Goal: Task Accomplishment & Management: Use online tool/utility

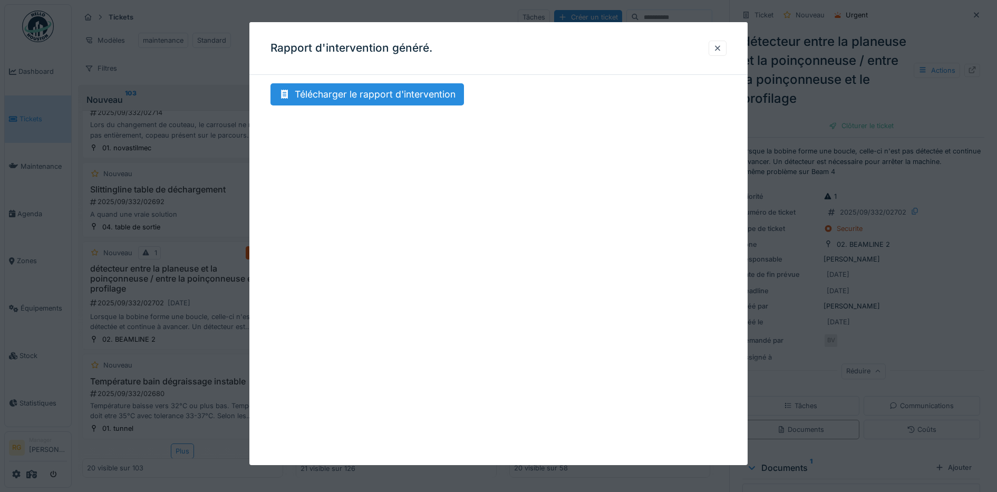
scroll to position [153, 0]
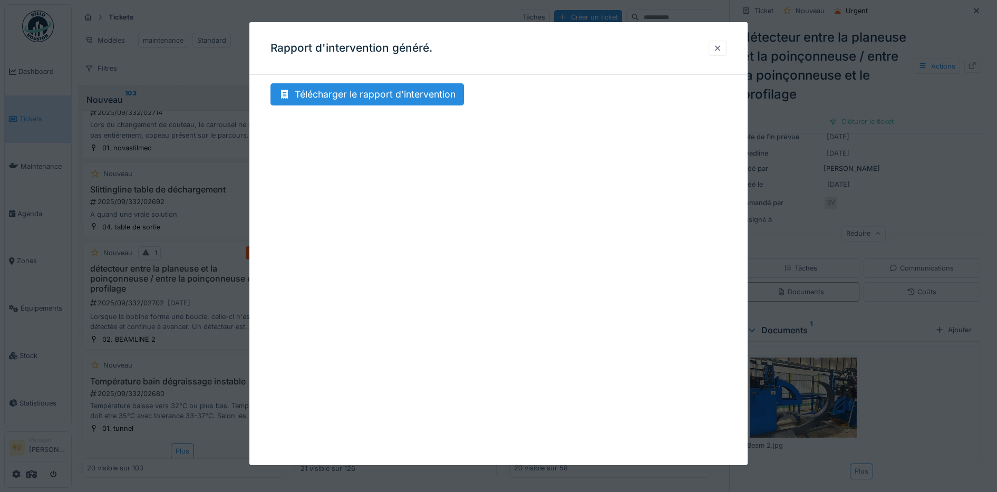
click at [721, 46] on div at bounding box center [717, 48] width 8 height 10
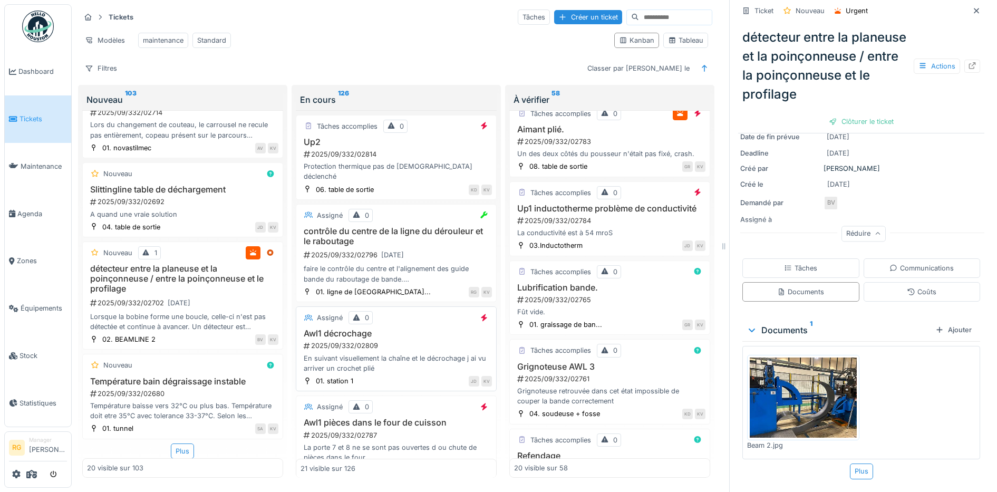
scroll to position [0, 0]
click at [357, 38] on div "Modèles maintenance Standard" at bounding box center [342, 40] width 525 height 24
click at [675, 41] on div "Tableau" at bounding box center [685, 40] width 35 height 10
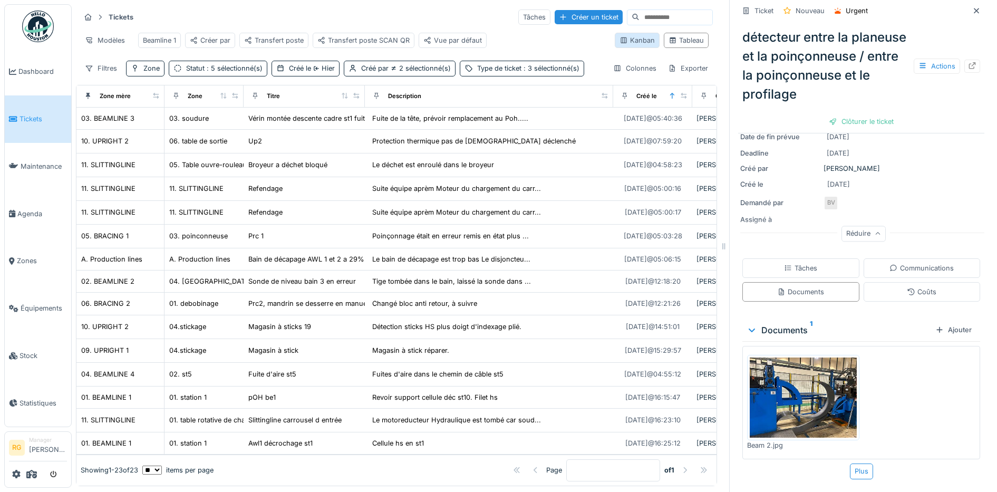
click at [619, 45] on div "Kanban" at bounding box center [636, 40] width 35 height 10
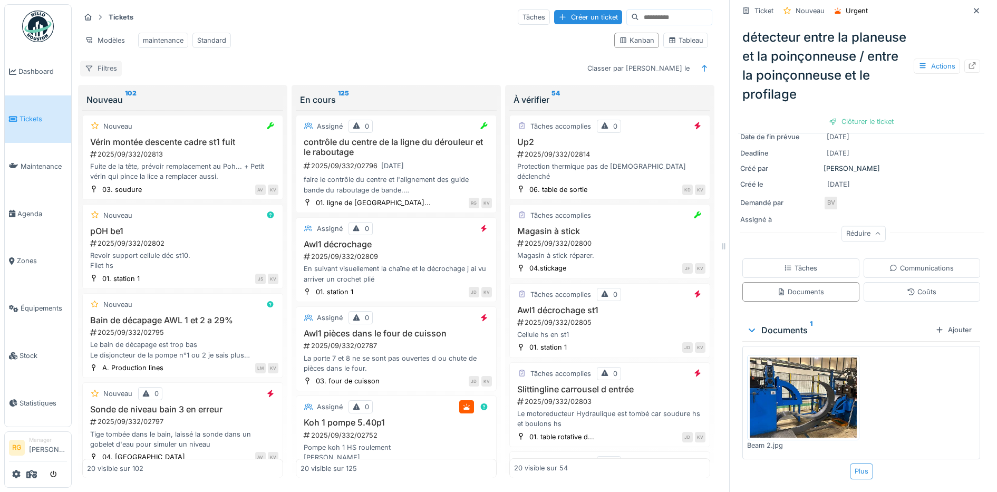
click at [108, 76] on div "Filtres" at bounding box center [101, 68] width 42 height 15
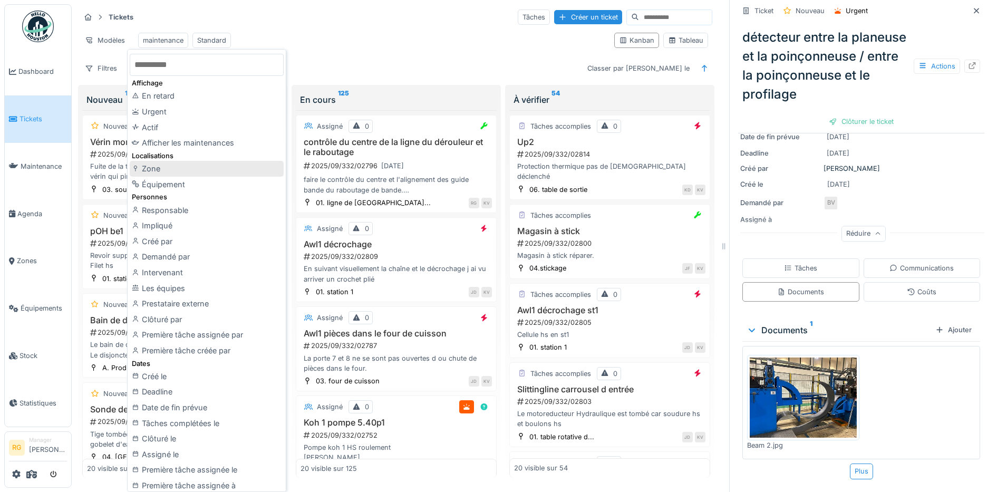
click at [157, 170] on div "Zone" at bounding box center [207, 169] width 154 height 16
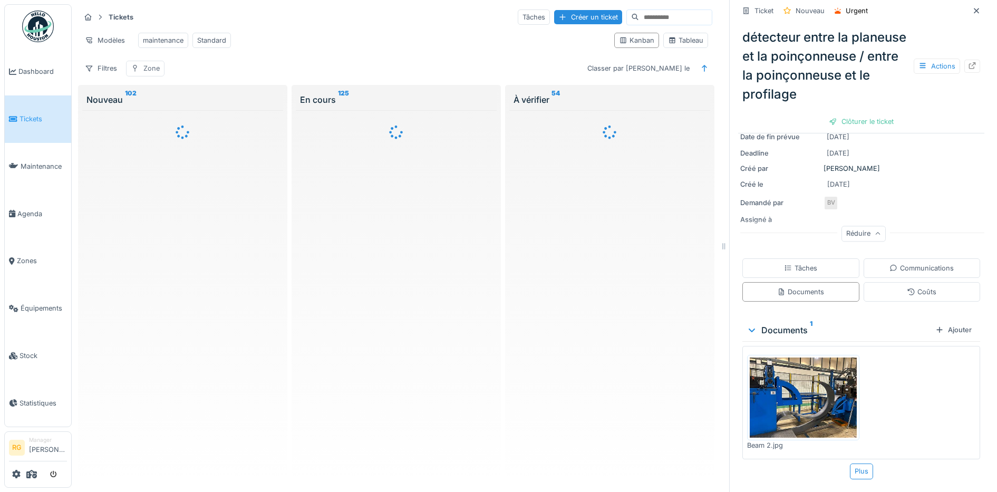
click at [155, 73] on div "Zone" at bounding box center [151, 68] width 16 height 10
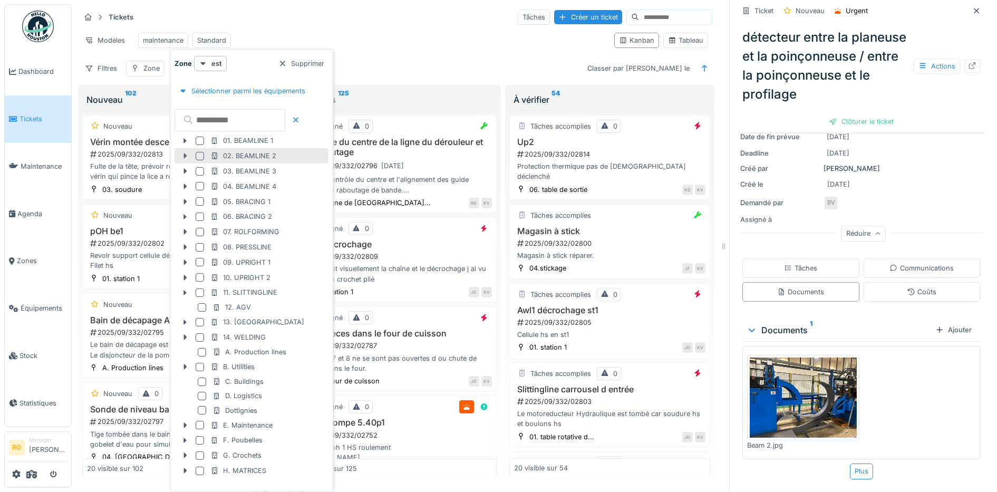
click at [185, 157] on icon at bounding box center [184, 155] width 3 height 5
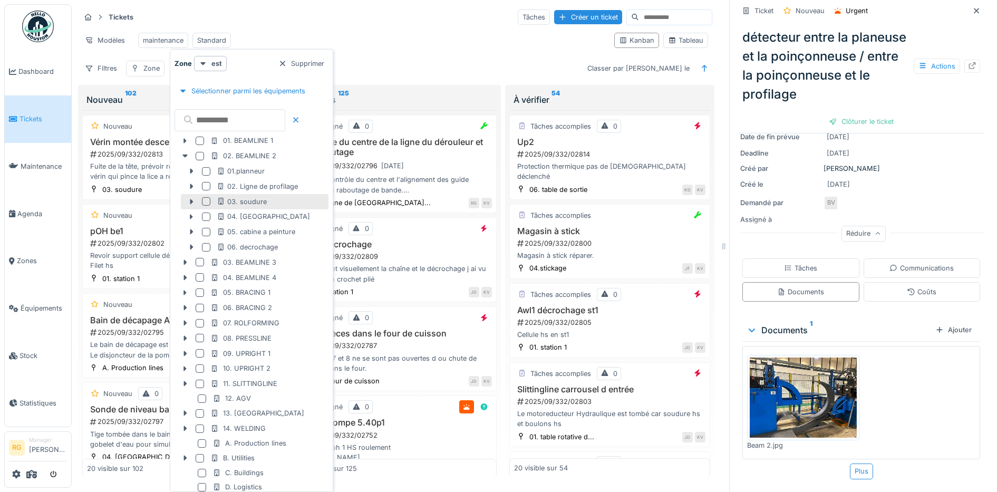
click at [207, 201] on div at bounding box center [206, 201] width 8 height 8
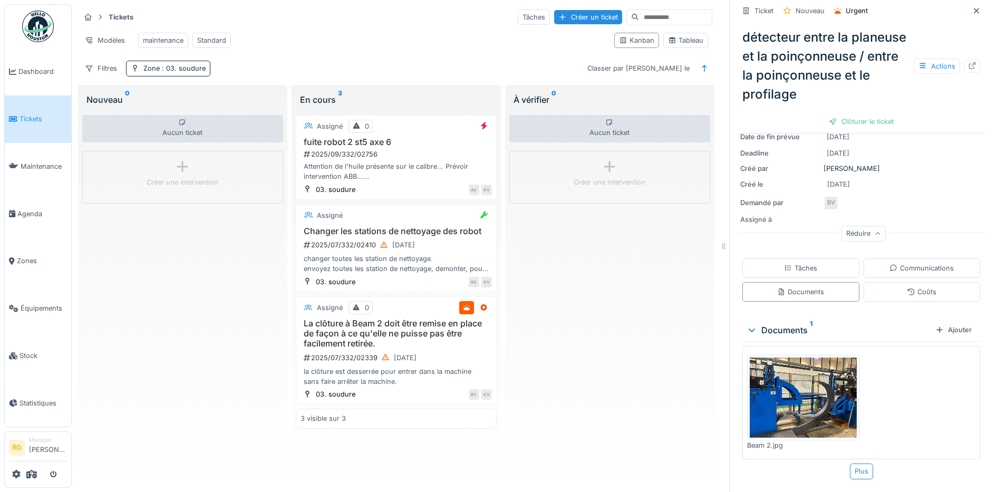
click at [422, 39] on div "Modèles maintenance Standard" at bounding box center [342, 40] width 525 height 24
click at [189, 72] on span ": 03. soudure" at bounding box center [183, 68] width 46 height 8
click at [188, 72] on span ": 03. soudure" at bounding box center [183, 68] width 46 height 8
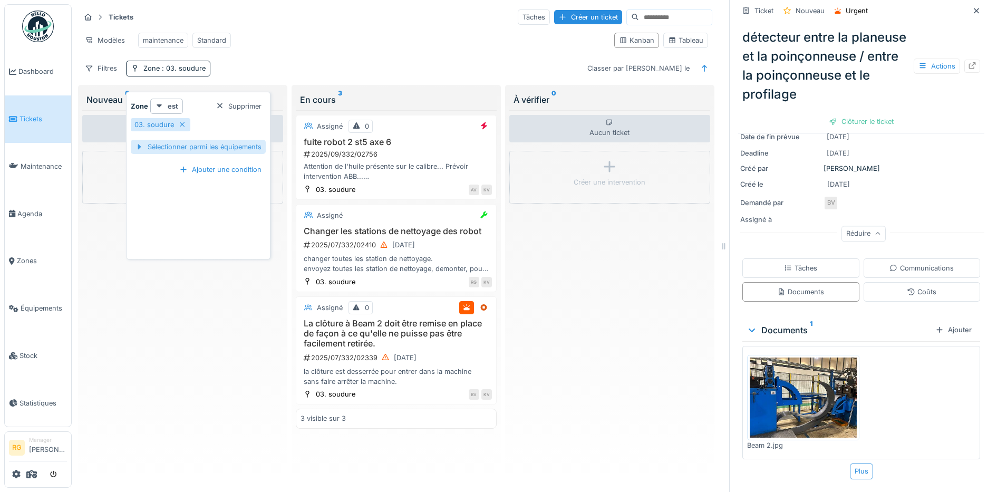
click at [175, 148] on div "Sélectionner parmi les équipements" at bounding box center [198, 147] width 135 height 14
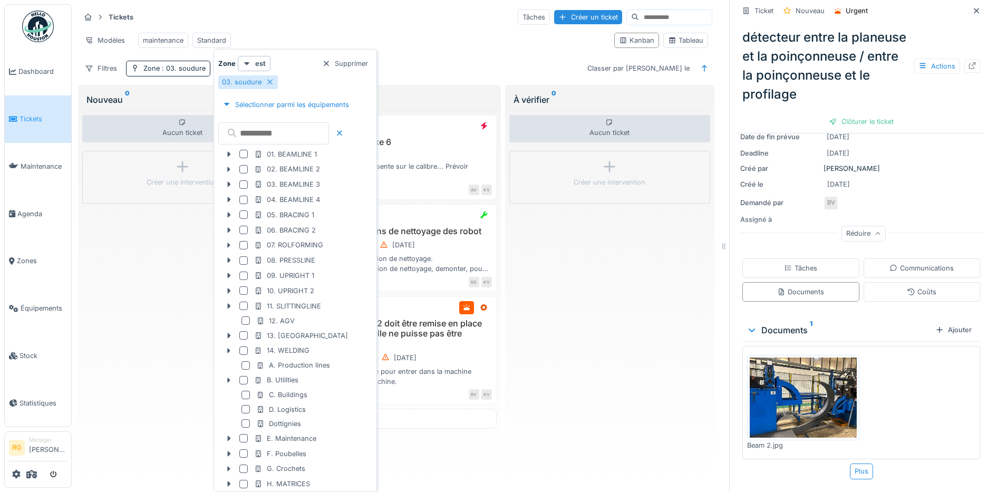
click at [317, 18] on div "Tickets Tâches Créer un ticket" at bounding box center [396, 16] width 632 height 17
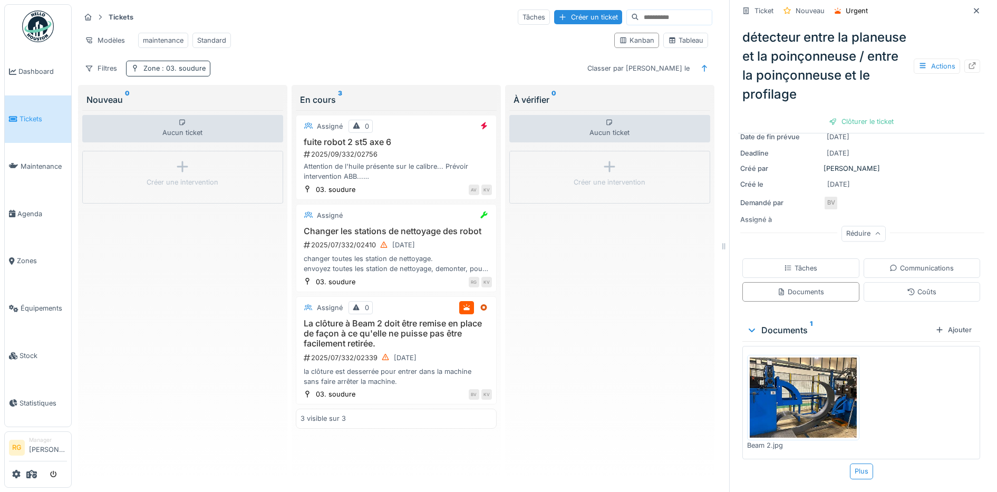
click at [153, 73] on div "Zone : 03. soudure" at bounding box center [174, 68] width 62 height 10
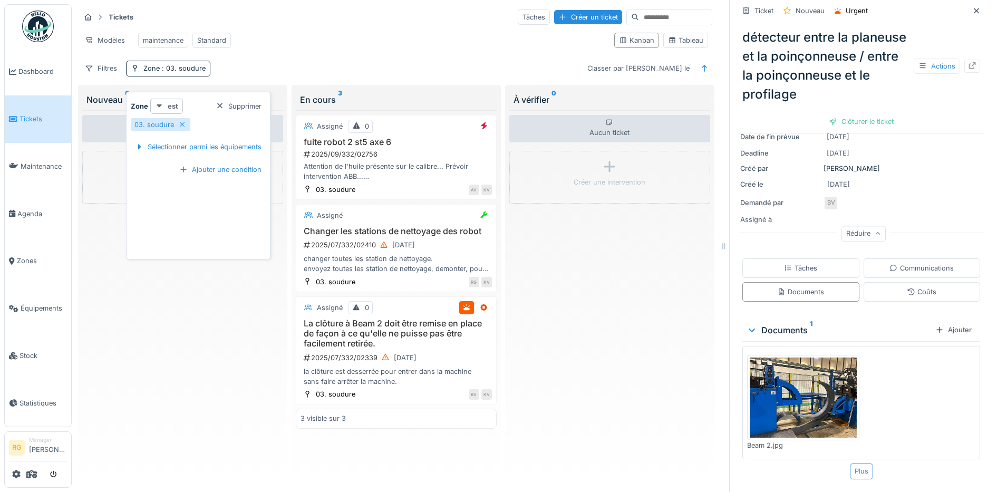
click at [168, 107] on strong "est" at bounding box center [173, 106] width 11 height 10
click at [170, 146] on div "est (ou un des enfants)" at bounding box center [196, 145] width 89 height 16
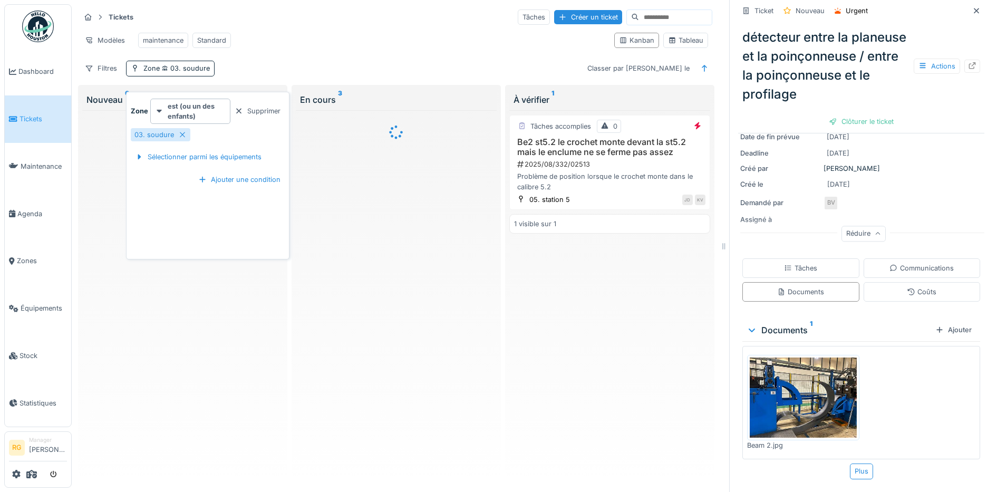
click at [371, 40] on div "Modèles maintenance Standard" at bounding box center [342, 40] width 525 height 24
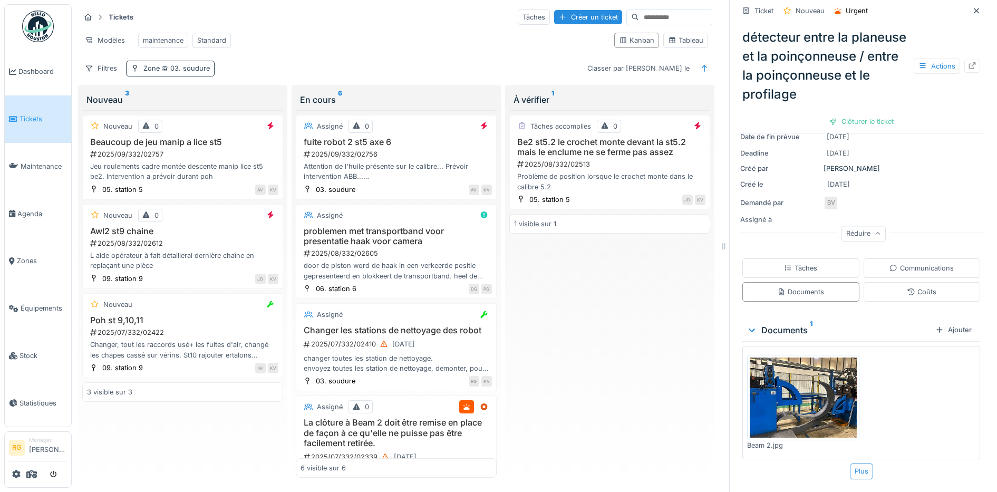
click at [197, 72] on span "03. soudure" at bounding box center [185, 68] width 50 height 8
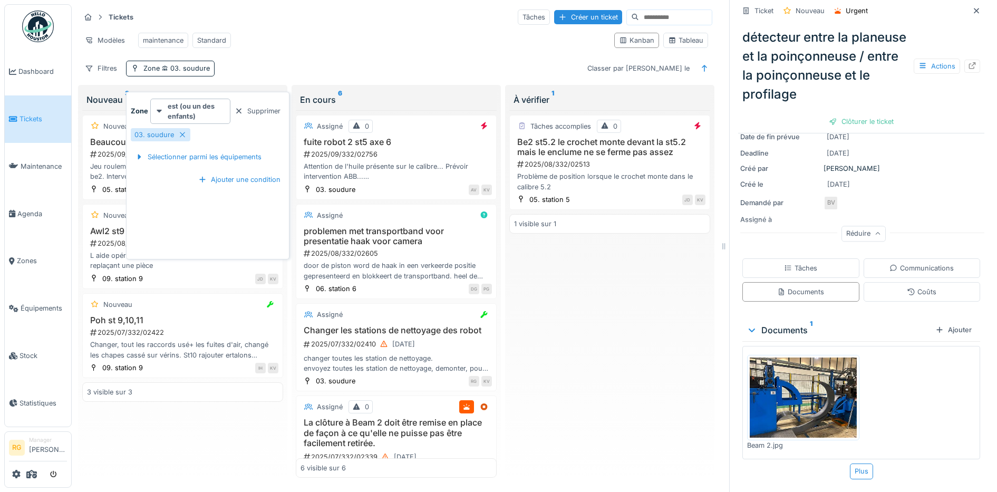
click at [246, 111] on div "Supprimer" at bounding box center [257, 111] width 54 height 14
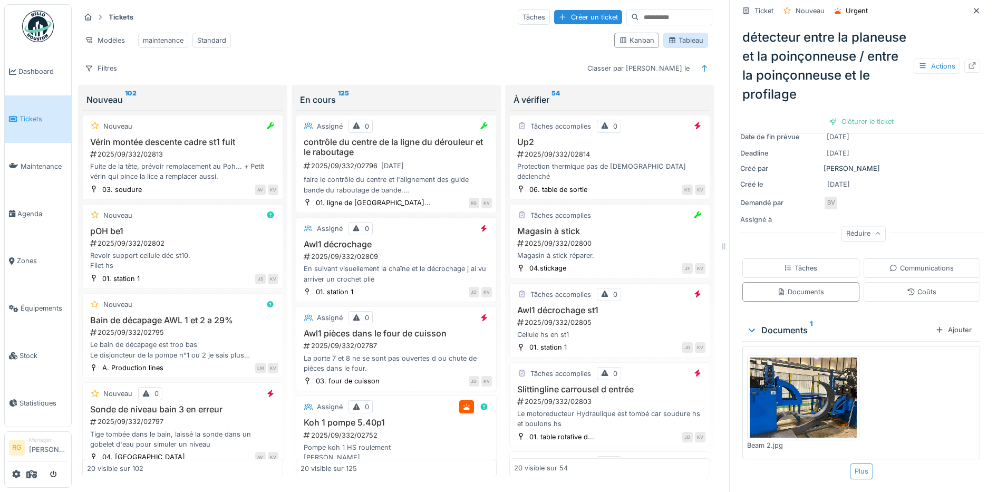
click at [680, 45] on div "Tableau" at bounding box center [685, 40] width 35 height 10
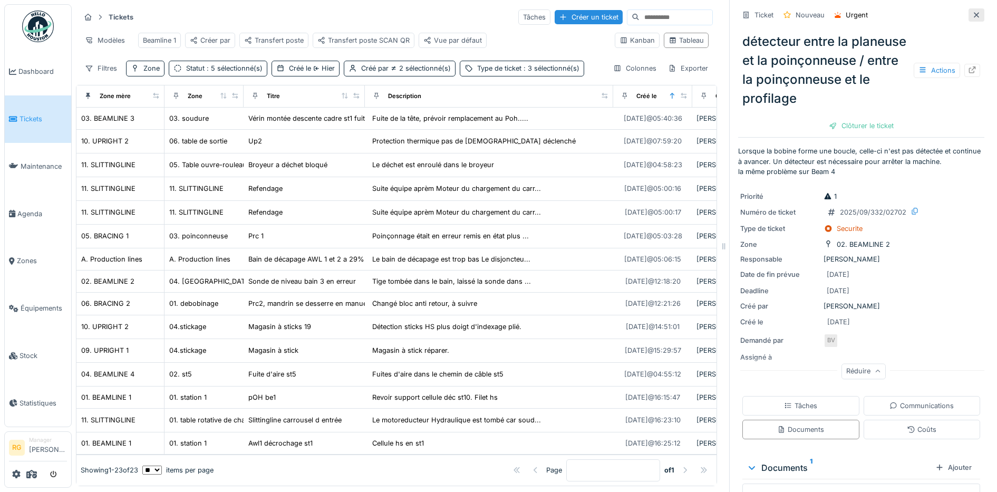
click at [973, 12] on icon at bounding box center [975, 14] width 5 height 5
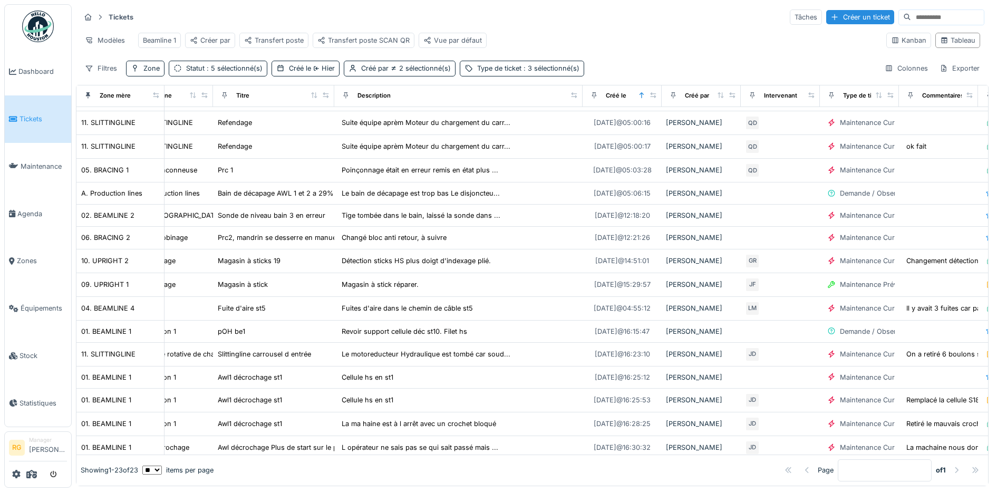
scroll to position [66, 0]
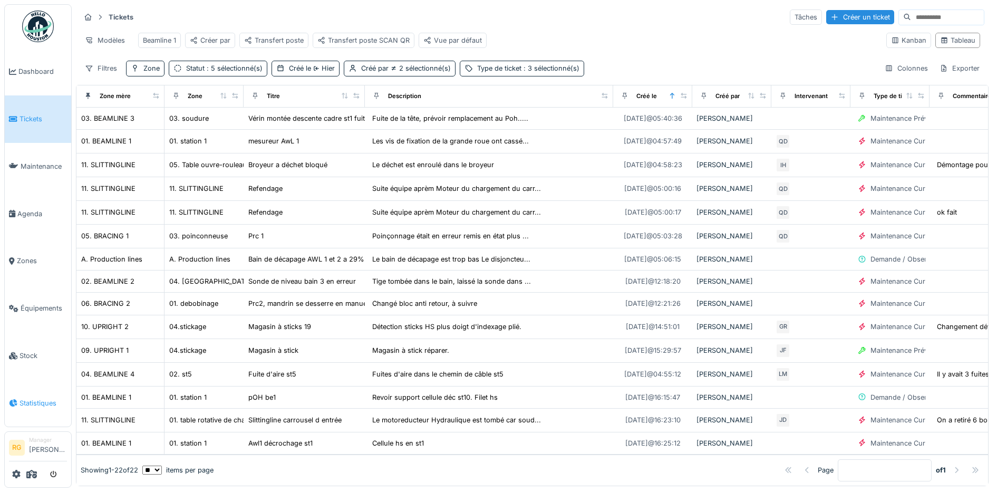
click at [42, 398] on span "Statistiques" at bounding box center [42, 403] width 47 height 10
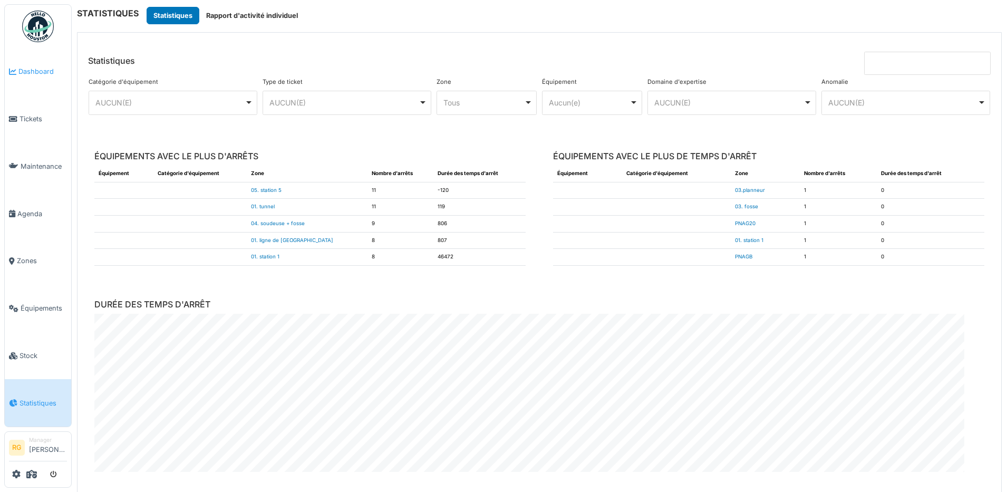
click at [34, 68] on span "Dashboard" at bounding box center [42, 71] width 48 height 10
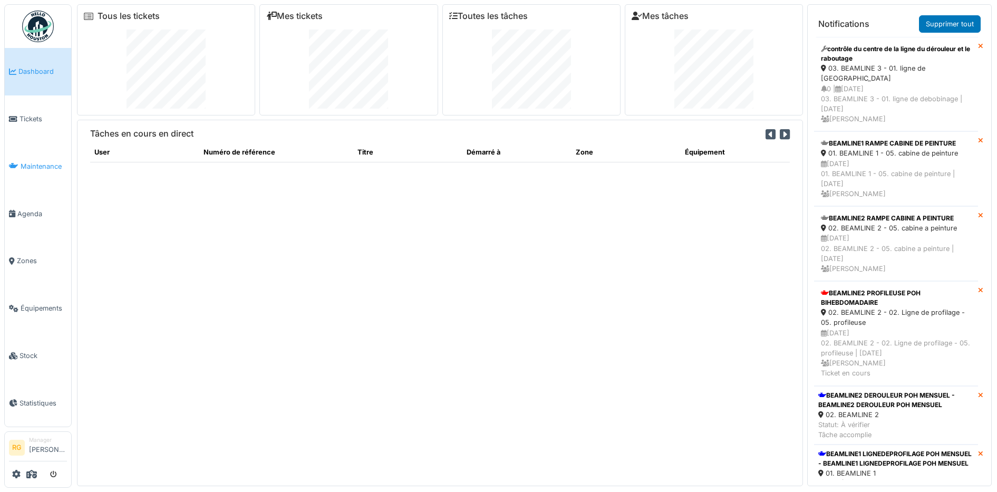
click at [42, 167] on span "Maintenance" at bounding box center [44, 166] width 46 height 10
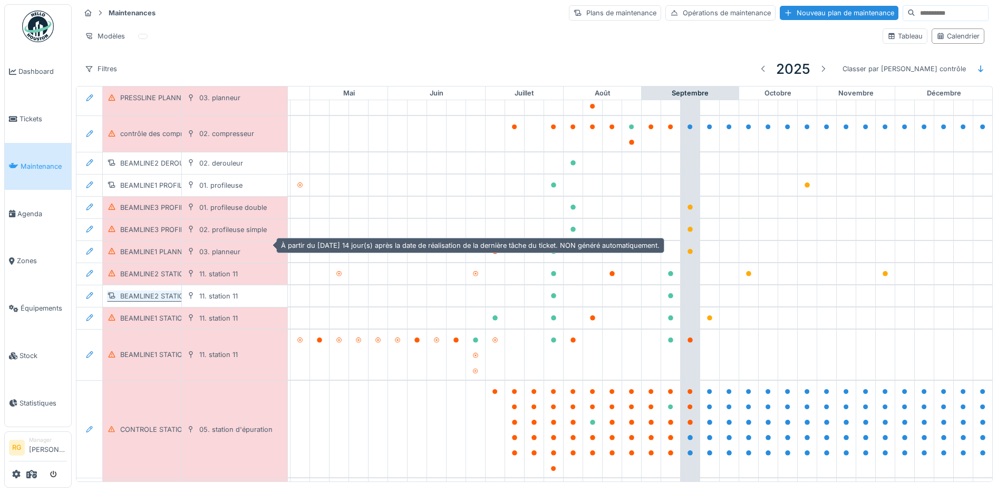
scroll to position [3975, 357]
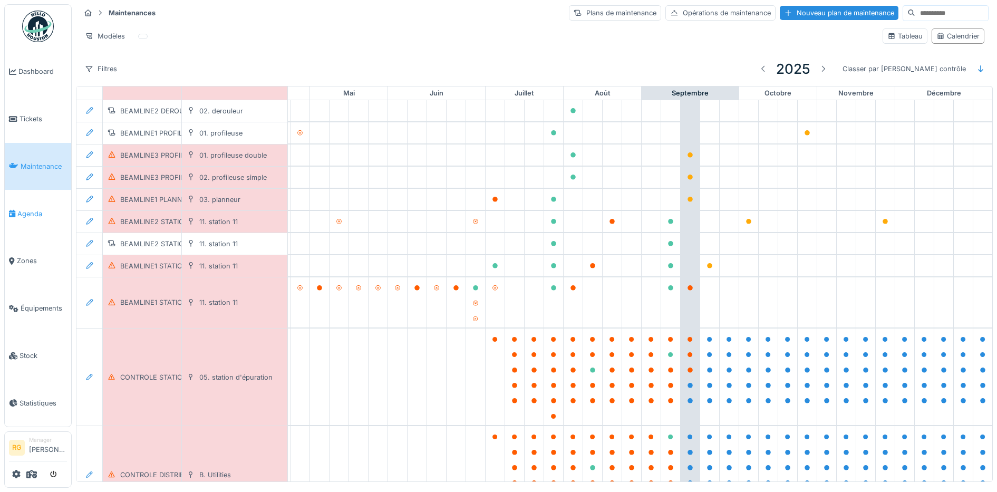
click at [28, 211] on span "Agenda" at bounding box center [42, 214] width 50 height 10
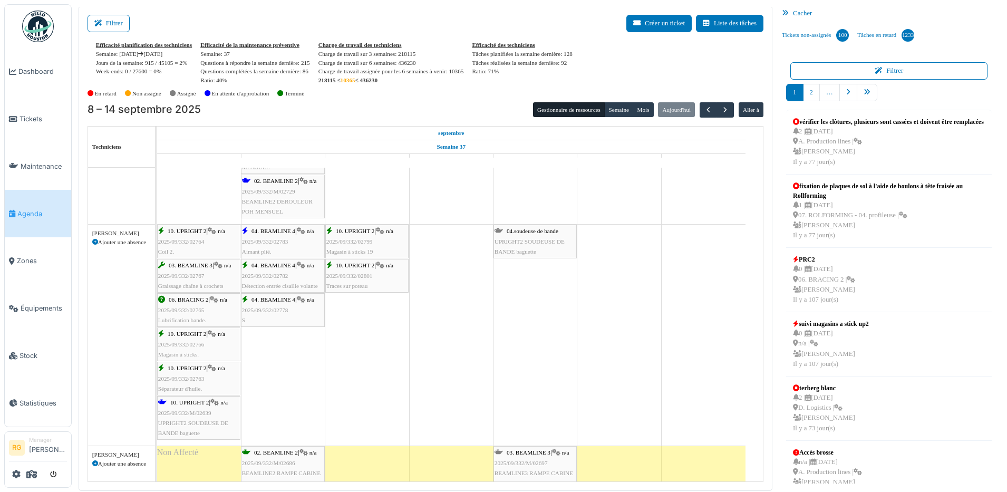
scroll to position [1112, 0]
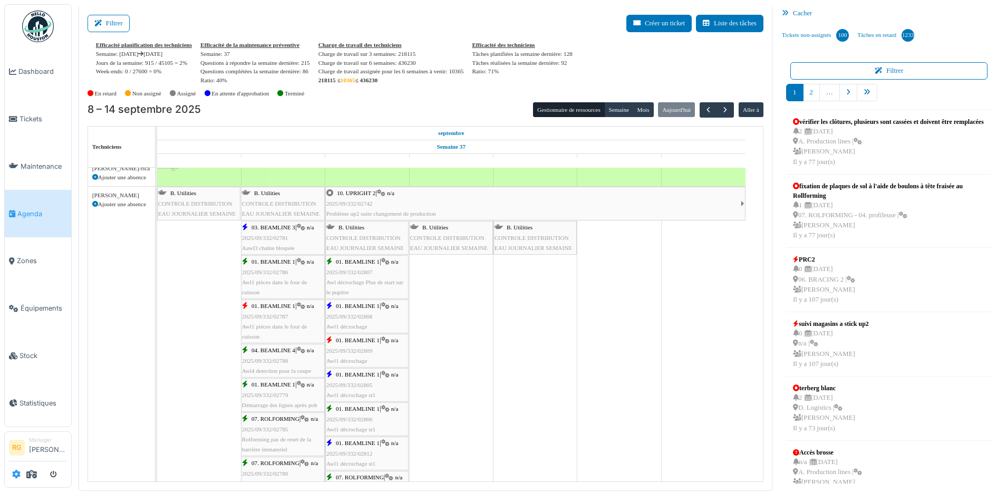
click at [17, 471] on icon at bounding box center [16, 474] width 8 height 8
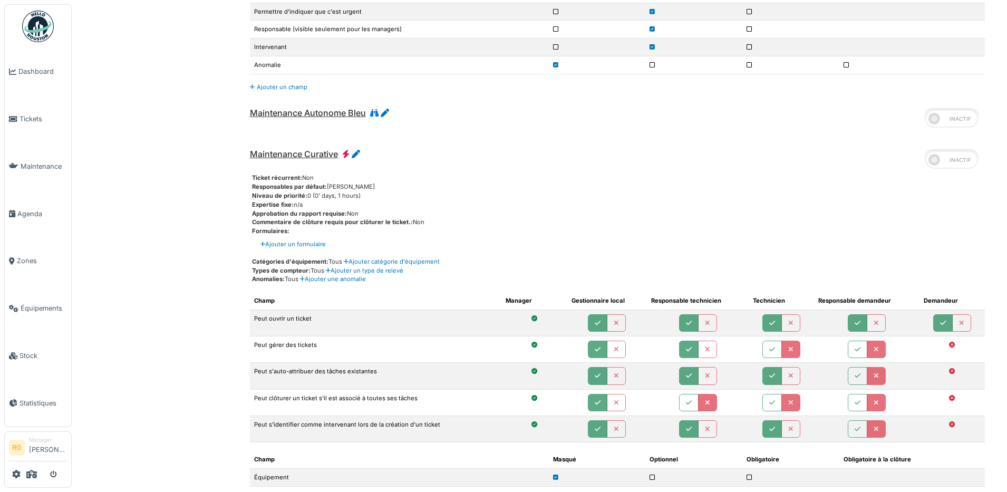
scroll to position [1126, 0]
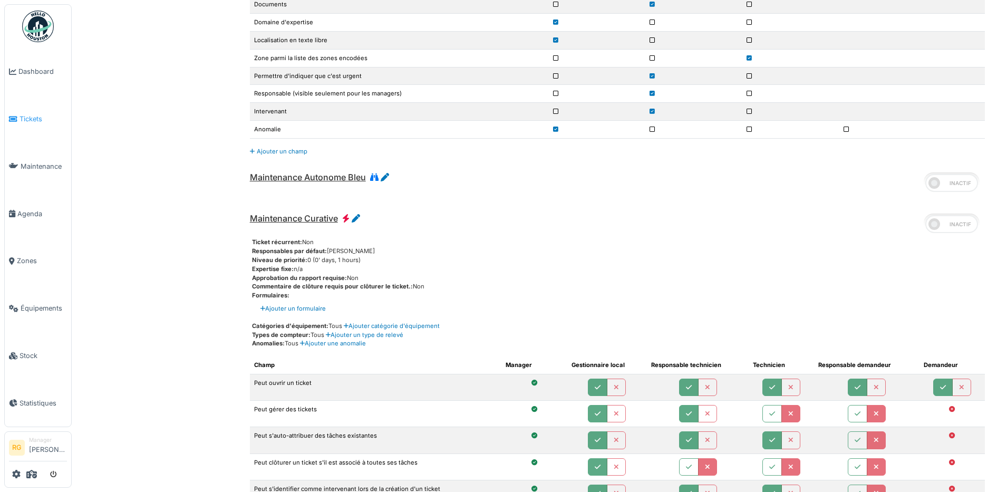
click at [31, 119] on span "Tickets" at bounding box center [42, 119] width 47 height 10
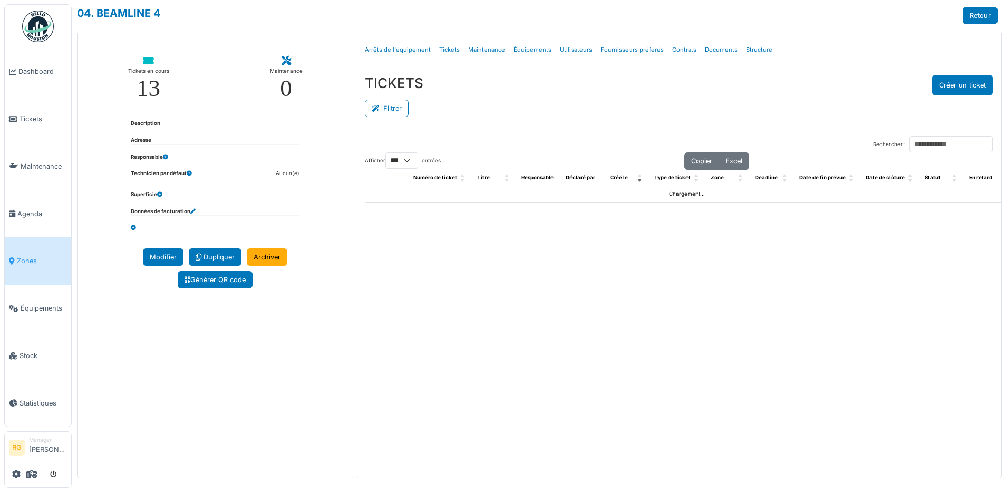
select select "***"
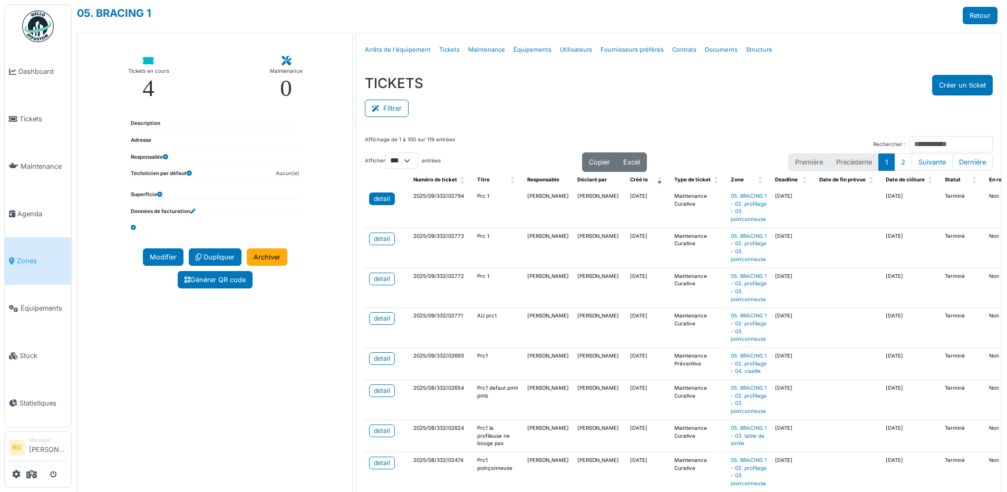
click at [380, 199] on div "detail" at bounding box center [382, 198] width 16 height 9
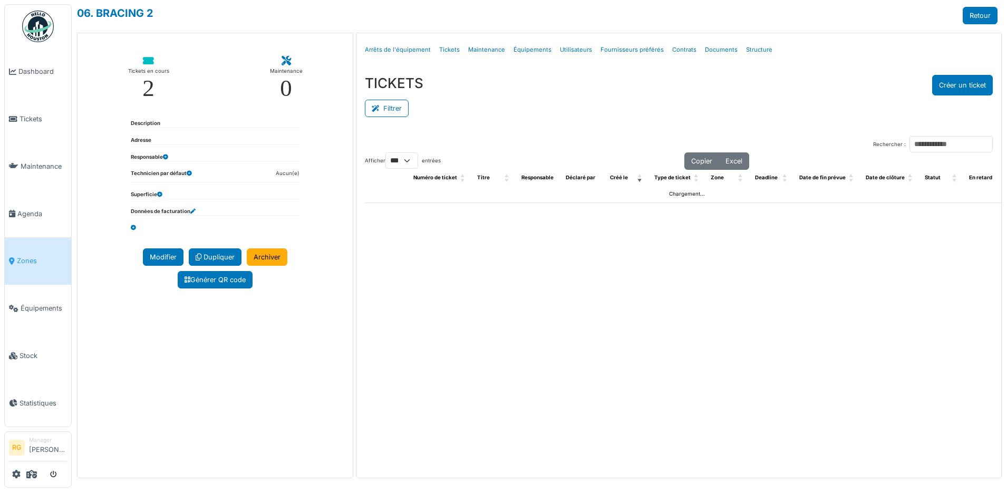
select select "***"
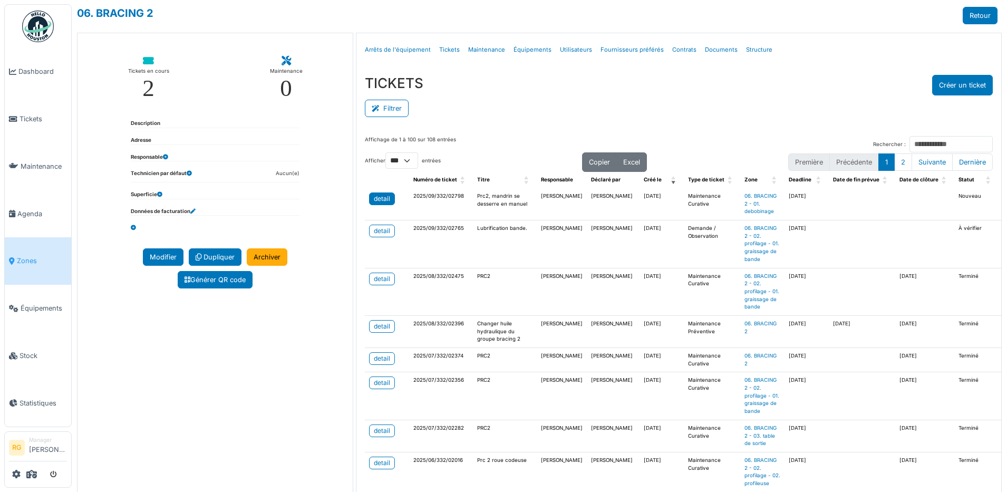
click at [383, 198] on div "detail" at bounding box center [382, 198] width 16 height 9
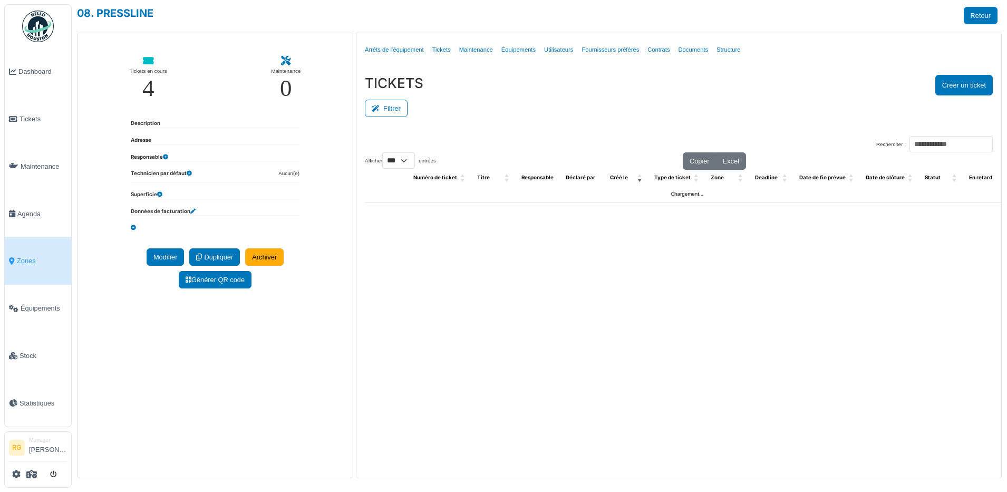
select select "***"
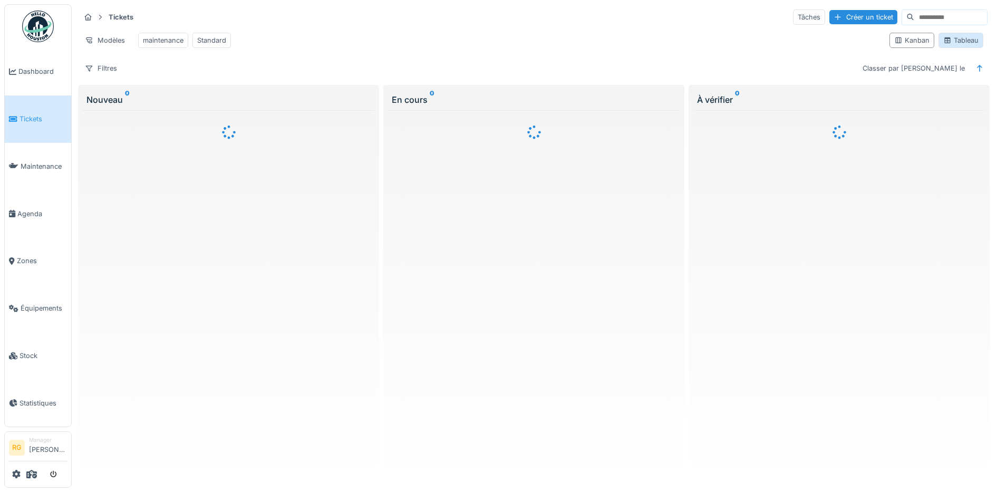
click at [947, 43] on div "Tableau" at bounding box center [960, 40] width 35 height 10
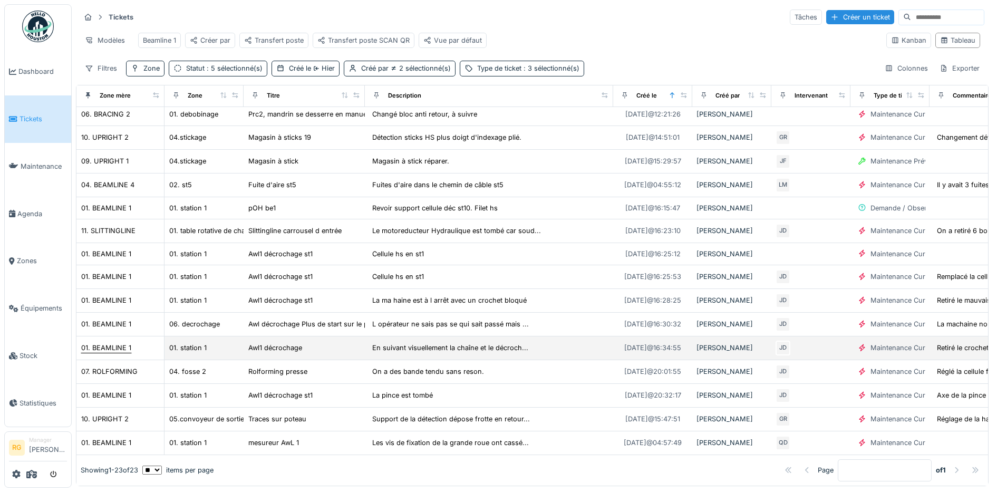
scroll to position [219, 0]
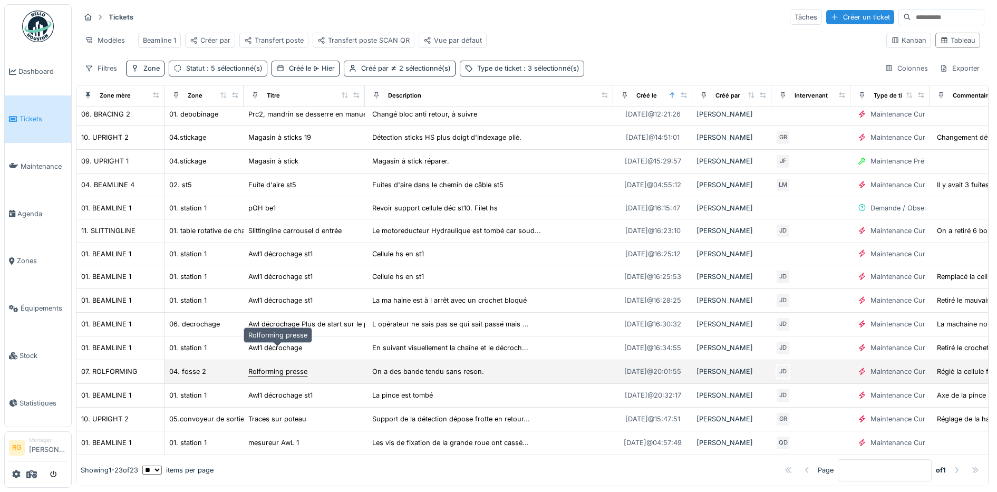
click at [264, 366] on div "Rolforming presse" at bounding box center [277, 371] width 59 height 10
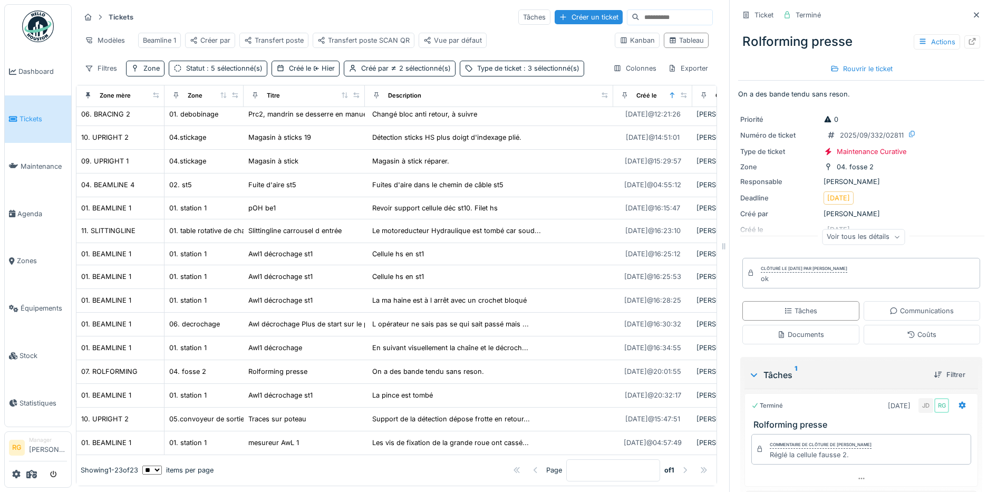
click at [884, 237] on div "Voir tous les détails" at bounding box center [863, 236] width 83 height 15
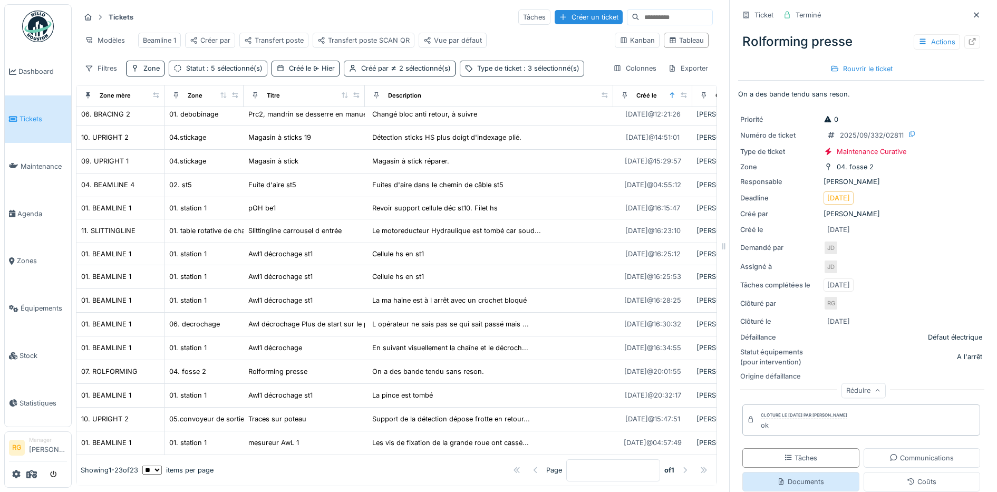
click at [804, 484] on div "Documents" at bounding box center [800, 481] width 47 height 10
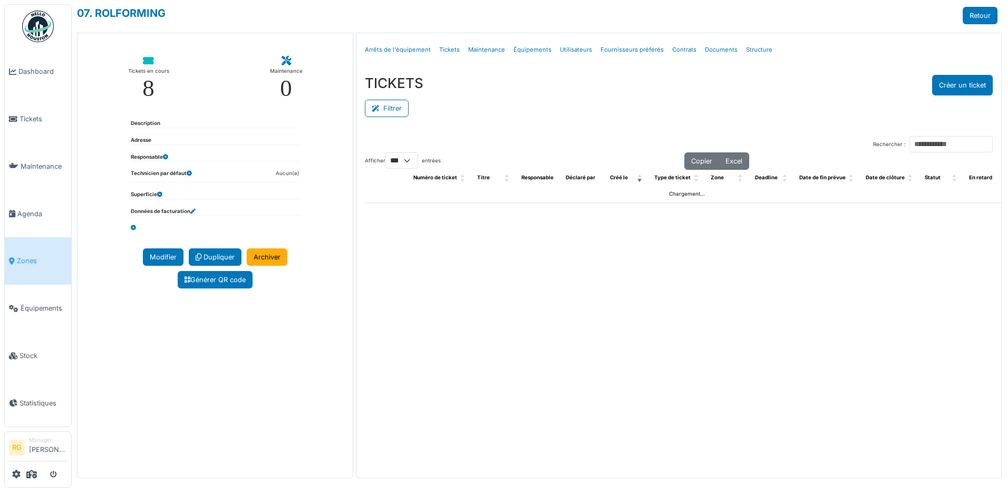
select select "***"
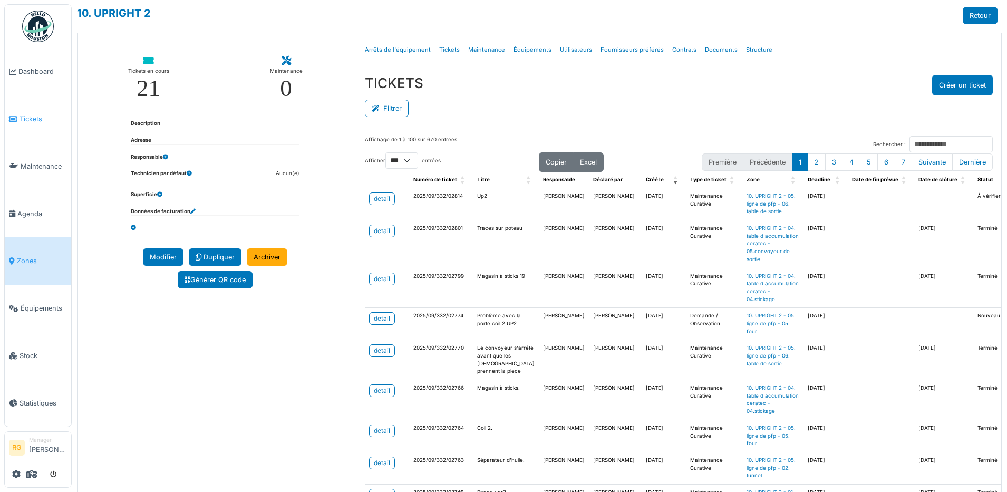
click at [29, 116] on span "Tickets" at bounding box center [42, 119] width 47 height 10
